Goal: Information Seeking & Learning: Learn about a topic

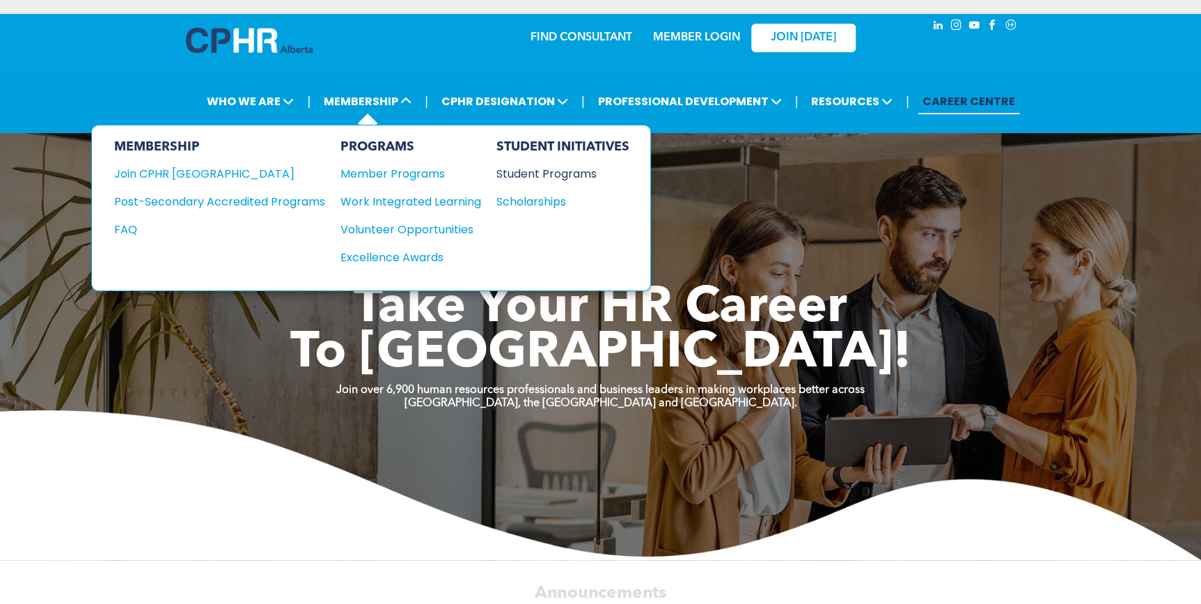
click at [530, 171] on div "Student Programs" at bounding box center [556, 173] width 120 height 17
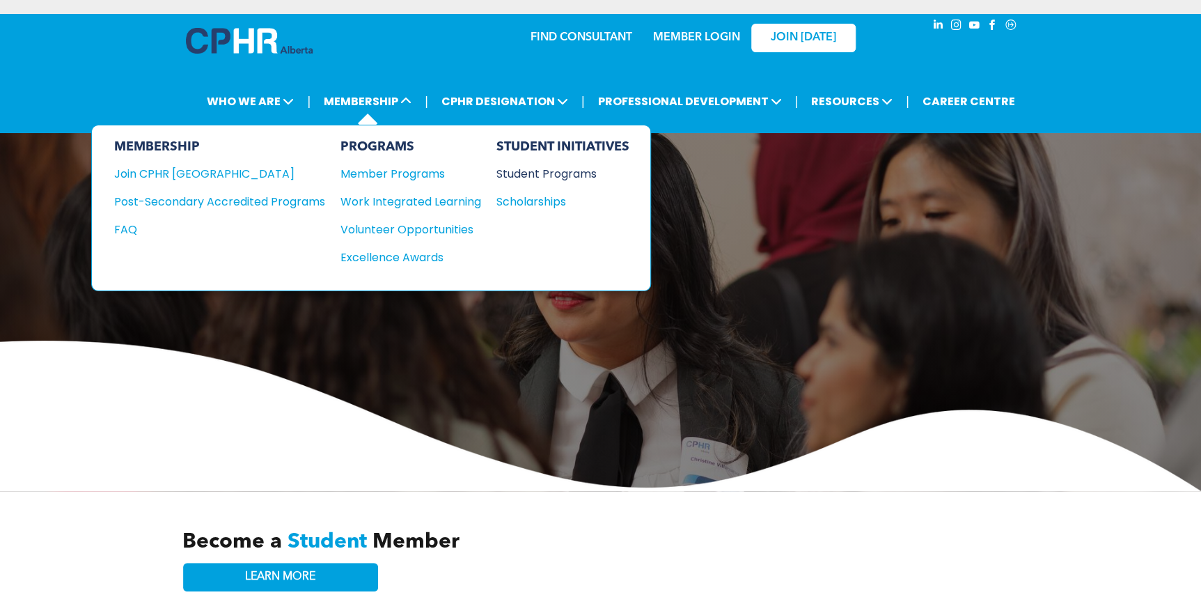
click at [581, 175] on div "Student Programs" at bounding box center [556, 173] width 120 height 17
click at [376, 254] on div "Excellence Awards" at bounding box center [404, 257] width 127 height 17
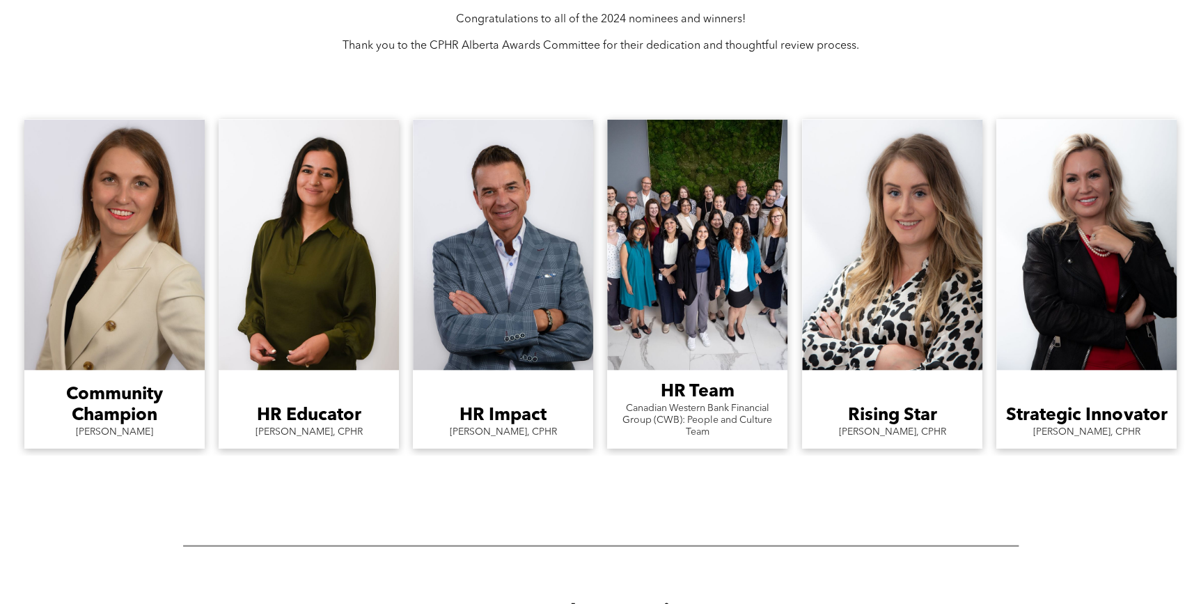
scroll to position [1266, 0]
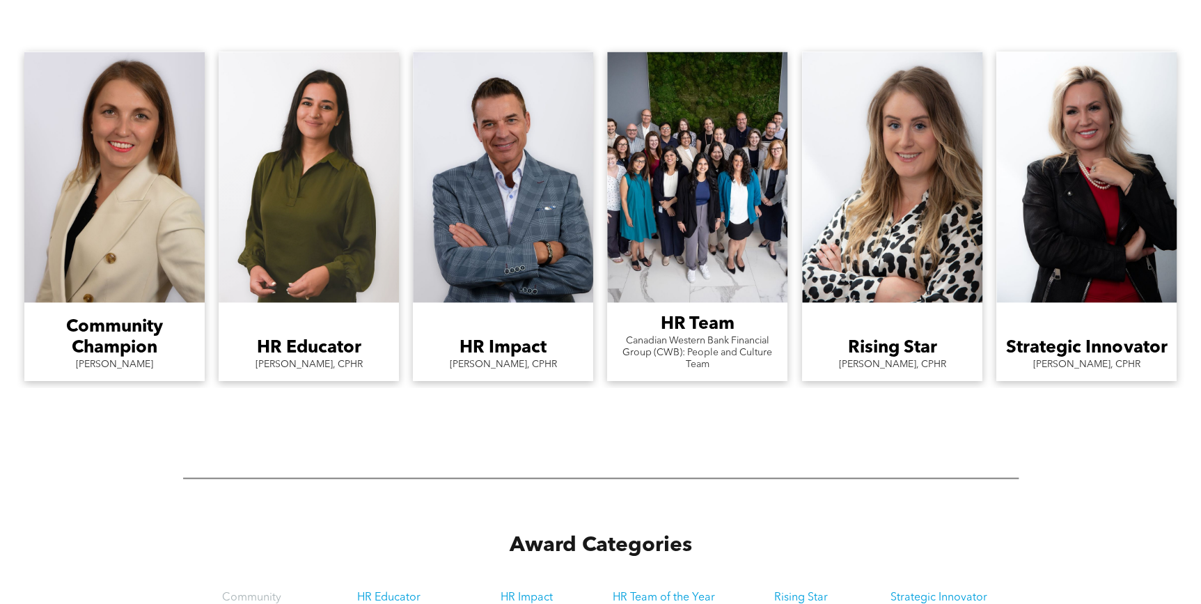
click at [277, 347] on h3 "HR Educator" at bounding box center [309, 346] width 104 height 21
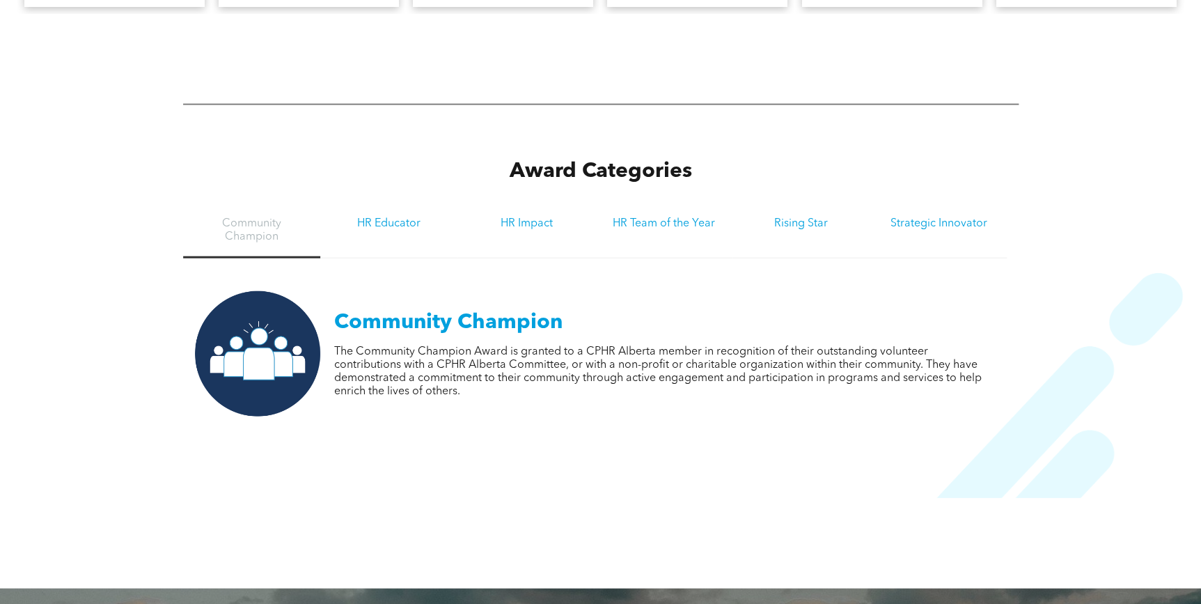
scroll to position [1645, 0]
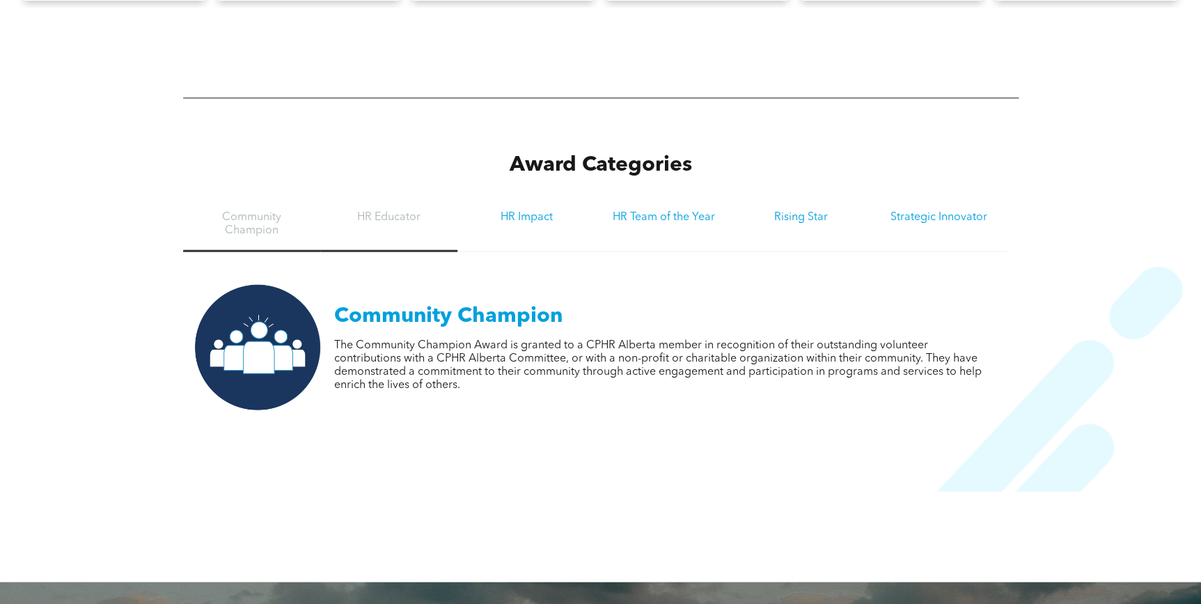
click at [399, 215] on h3 "HR Educator" at bounding box center [389, 217] width 112 height 13
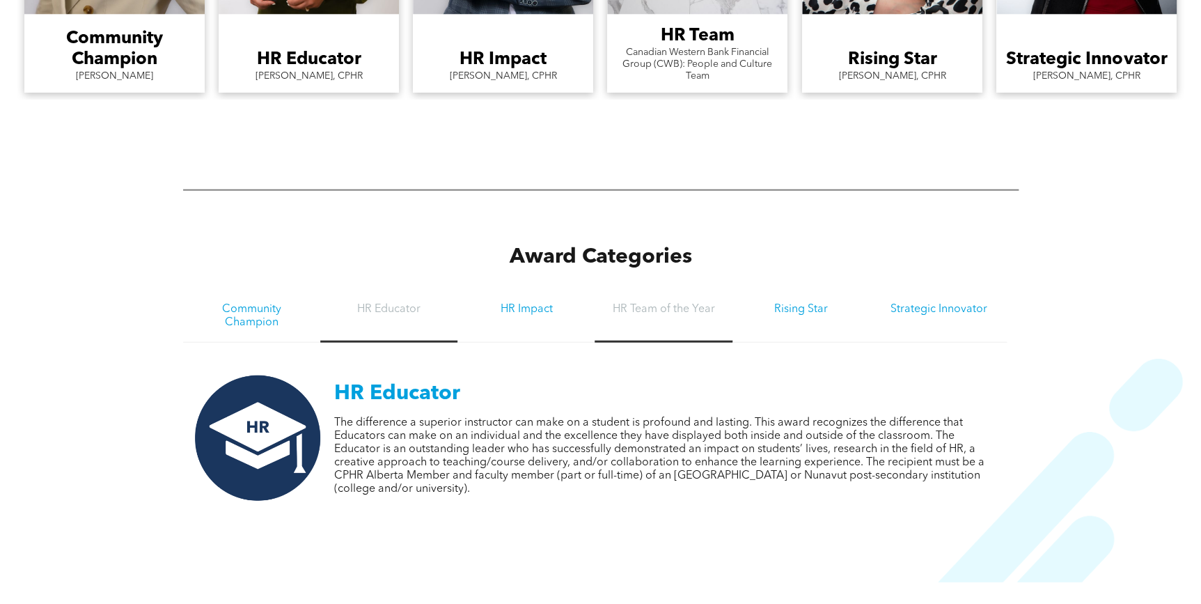
scroll to position [1519, 0]
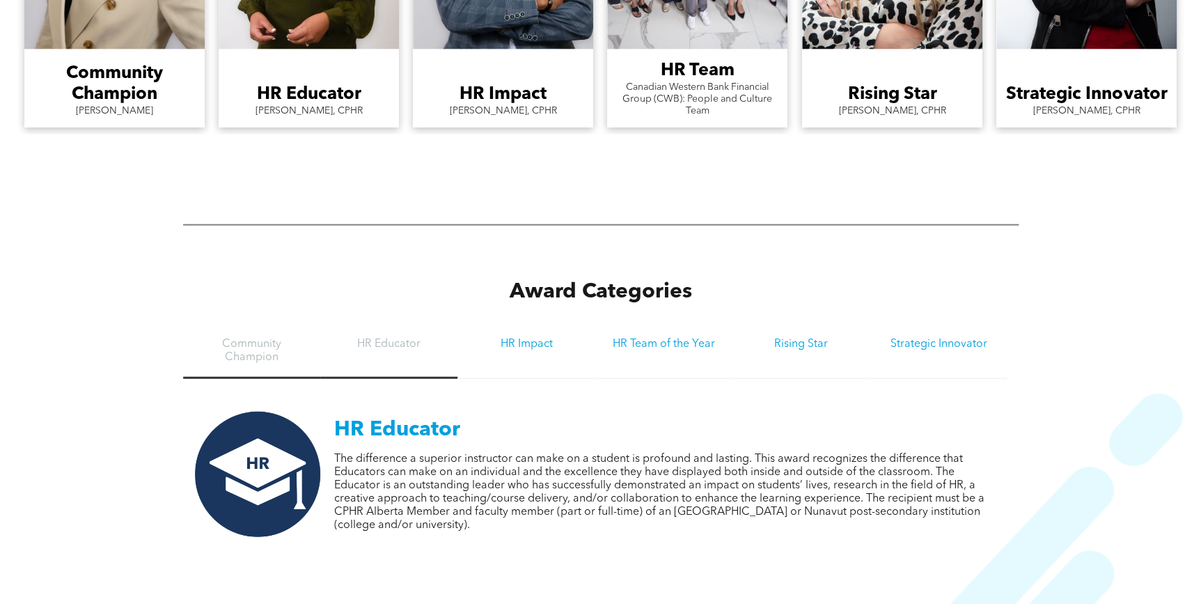
click at [249, 354] on h3 "Community Champion" at bounding box center [252, 351] width 112 height 26
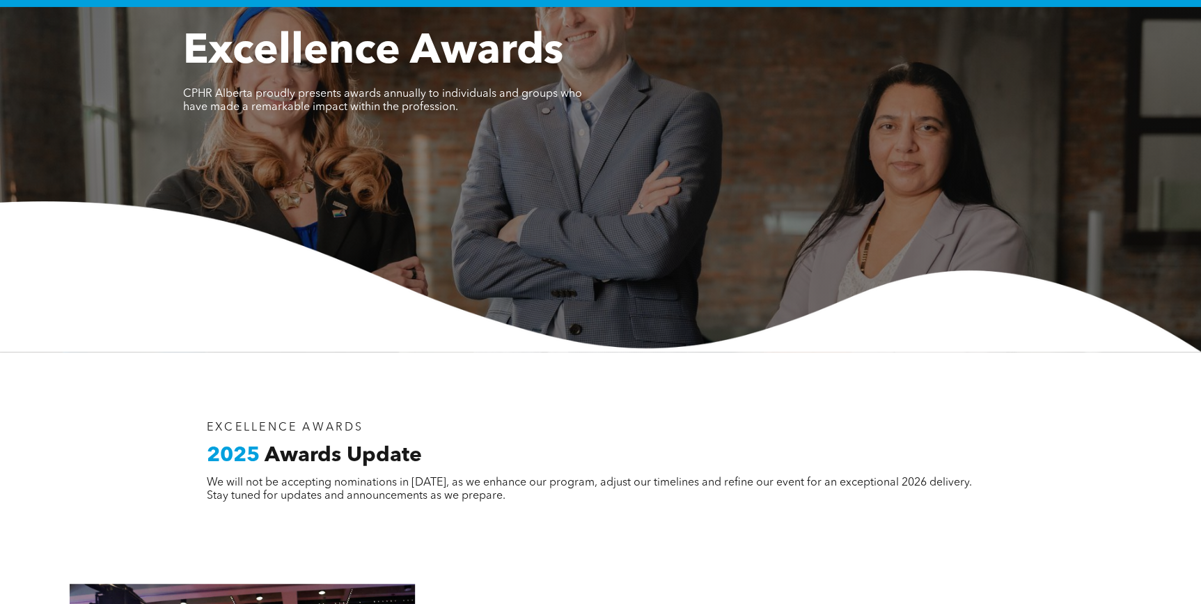
scroll to position [0, 0]
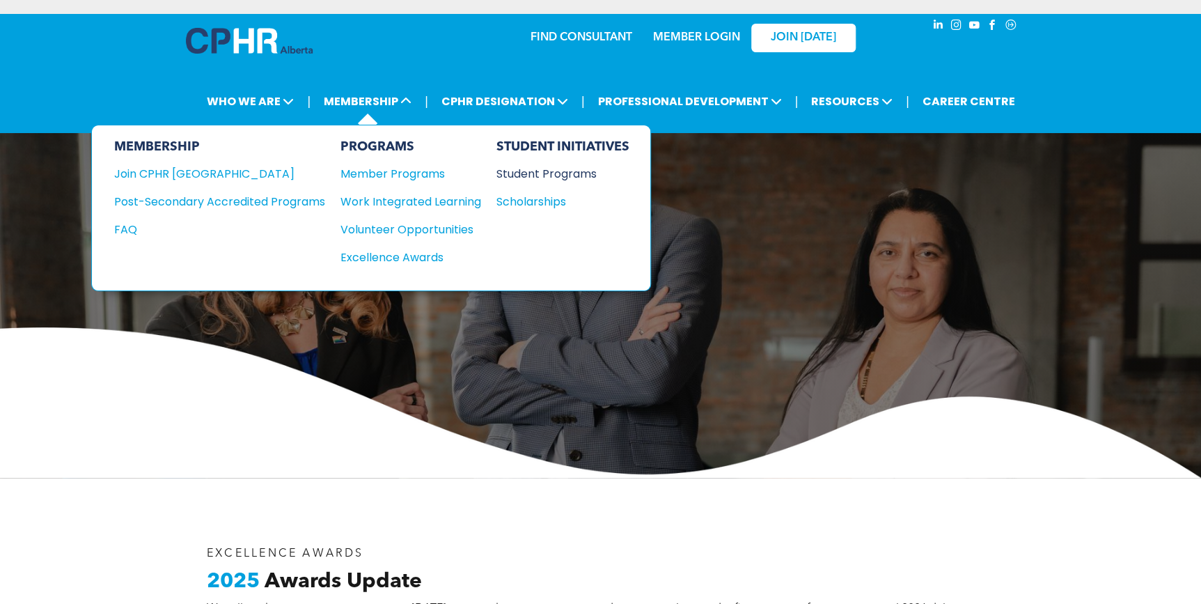
click at [530, 171] on div "Student Programs" at bounding box center [556, 173] width 120 height 17
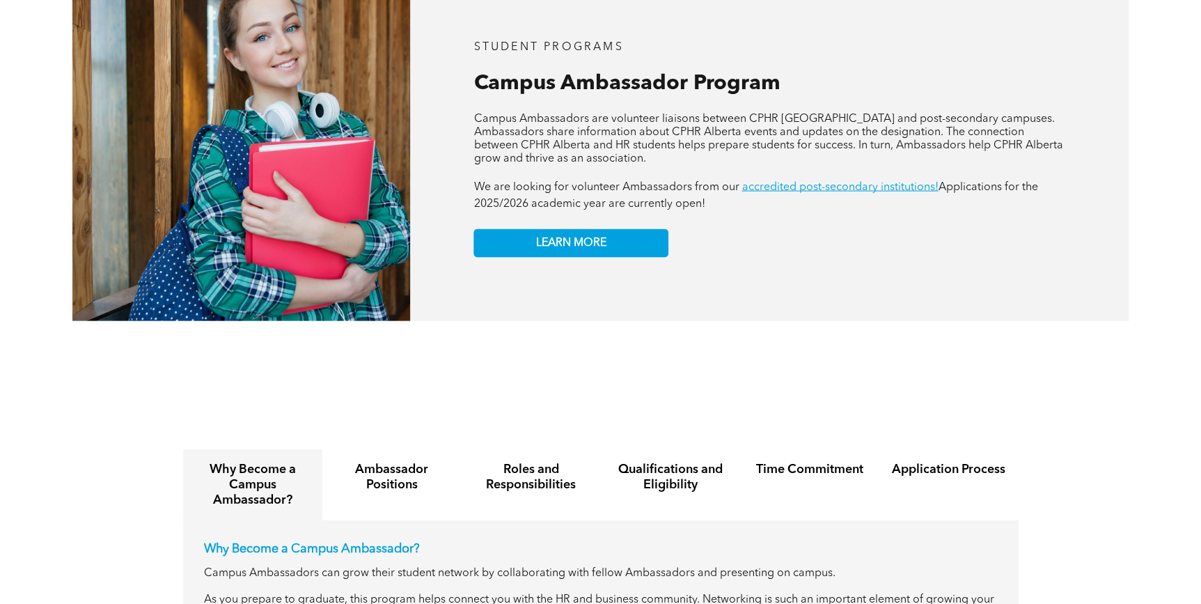
scroll to position [1393, 0]
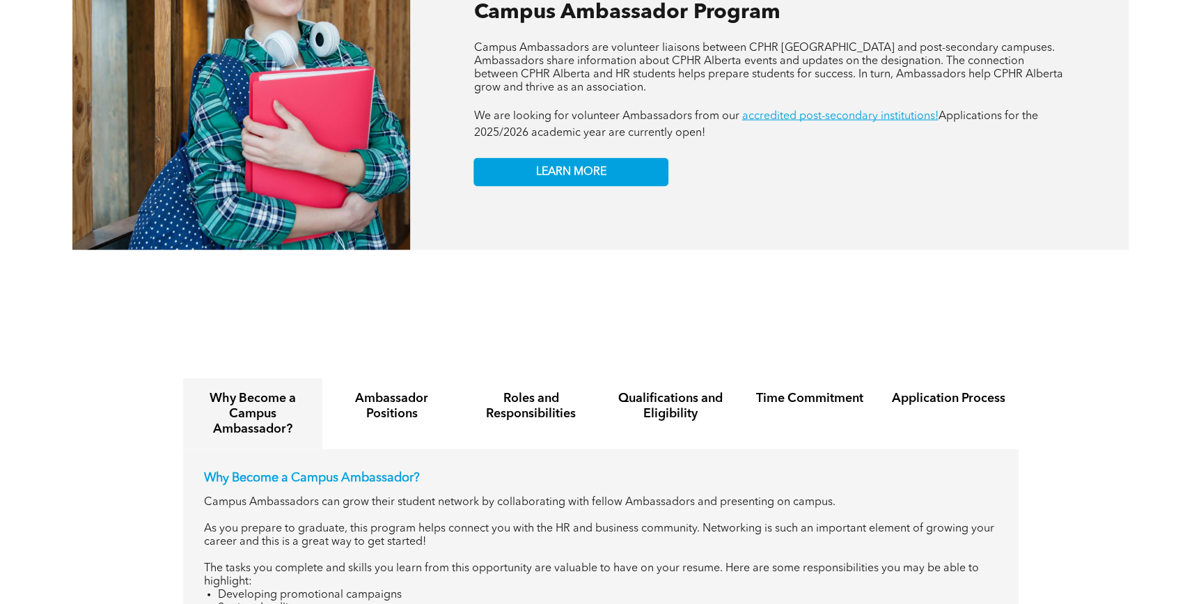
click at [550, 175] on div "STUDENT PROGRAMS Campus Ambassador Program APPLY NOW! Campus Ambassadors are vo…" at bounding box center [769, 78] width 719 height 343
click at [553, 168] on link "LEARN MORE" at bounding box center [571, 172] width 195 height 29
click at [902, 397] on div "Application Process" at bounding box center [948, 413] width 139 height 71
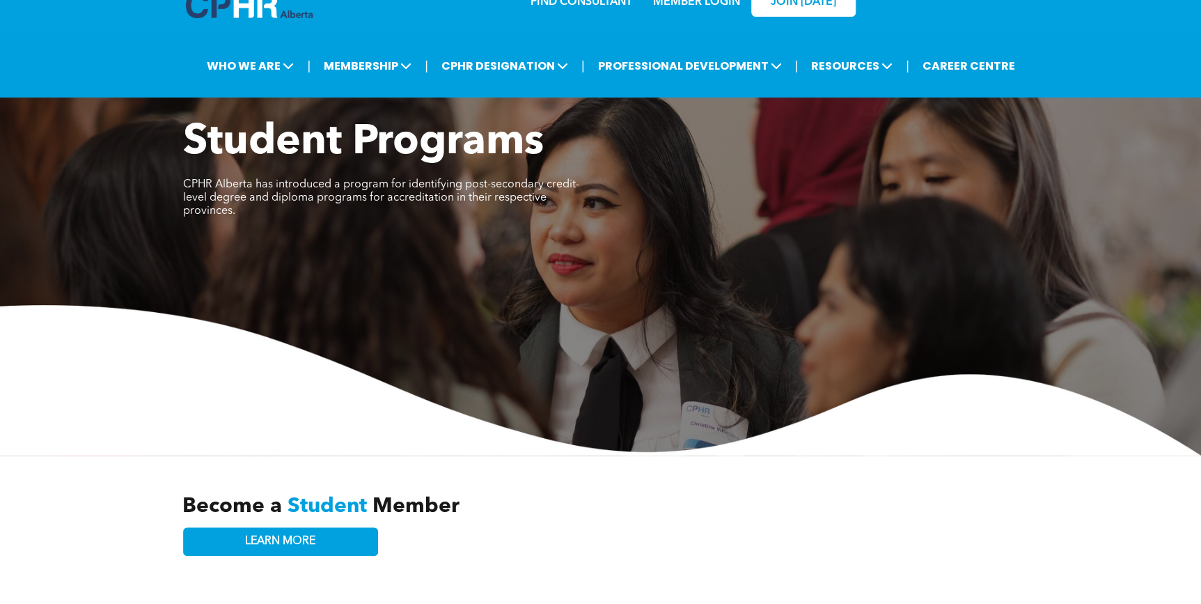
scroll to position [0, 0]
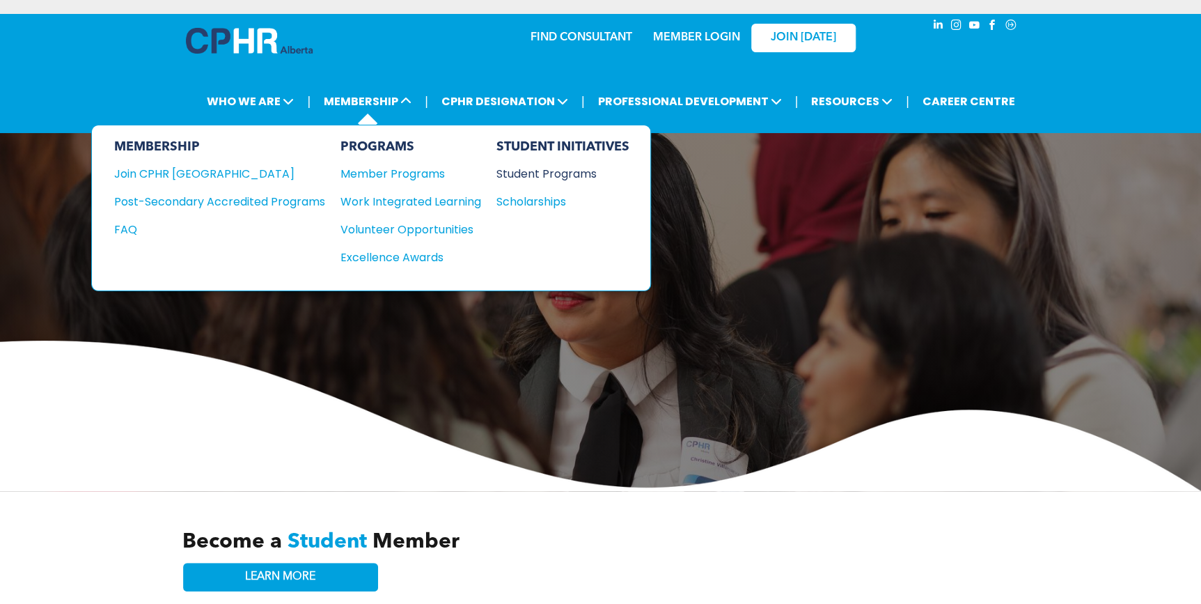
click at [530, 169] on div "Student Programs" at bounding box center [556, 173] width 120 height 17
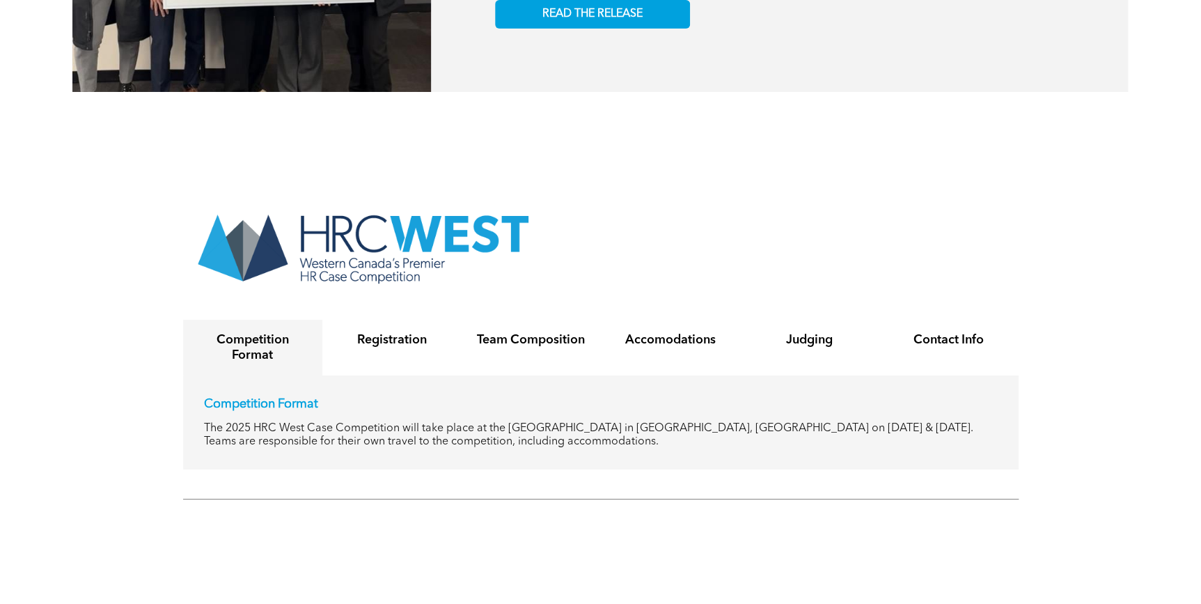
scroll to position [2342, 0]
